Goal: Find specific page/section: Find specific page/section

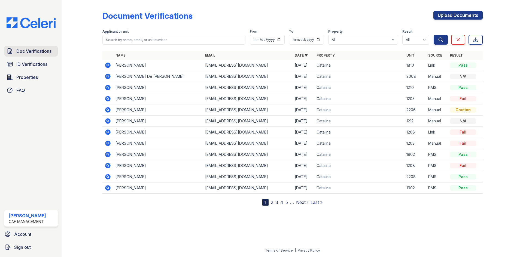
click at [31, 50] on span "Doc Verifications" at bounding box center [33, 51] width 35 height 7
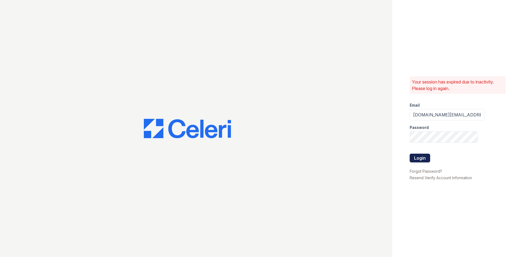
click at [421, 156] on button "Login" at bounding box center [419, 158] width 20 height 9
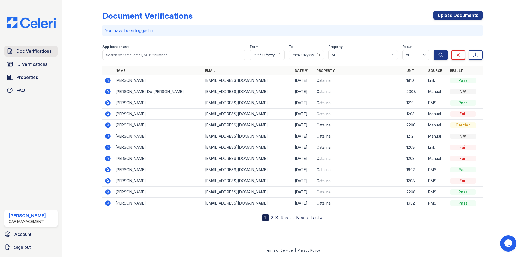
click at [32, 50] on span "Doc Verifications" at bounding box center [33, 51] width 35 height 7
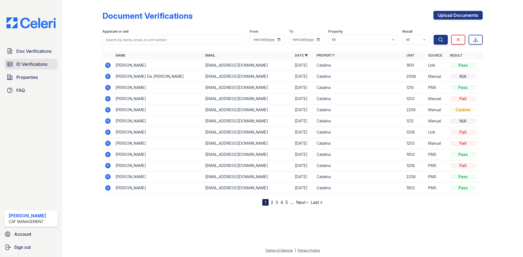
click at [32, 65] on span "ID Verifications" at bounding box center [31, 64] width 31 height 7
